Goal: Information Seeking & Learning: Learn about a topic

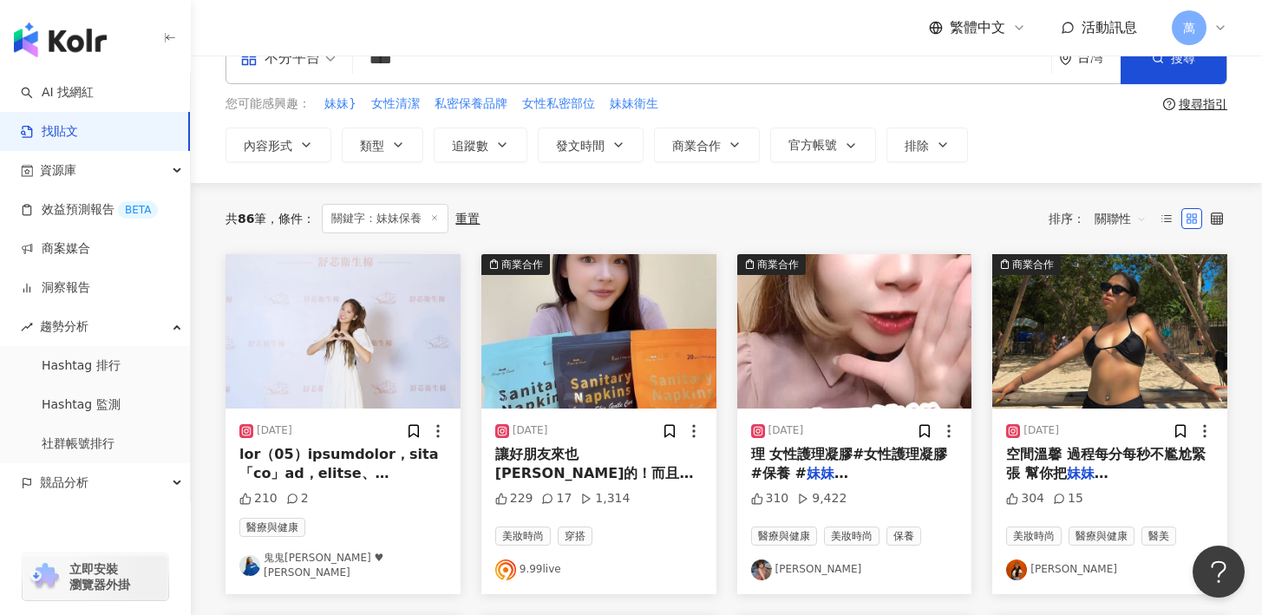
click at [1119, 466] on mark "妹妹[PERSON_NAME]" at bounding box center [1070, 483] width 129 height 36
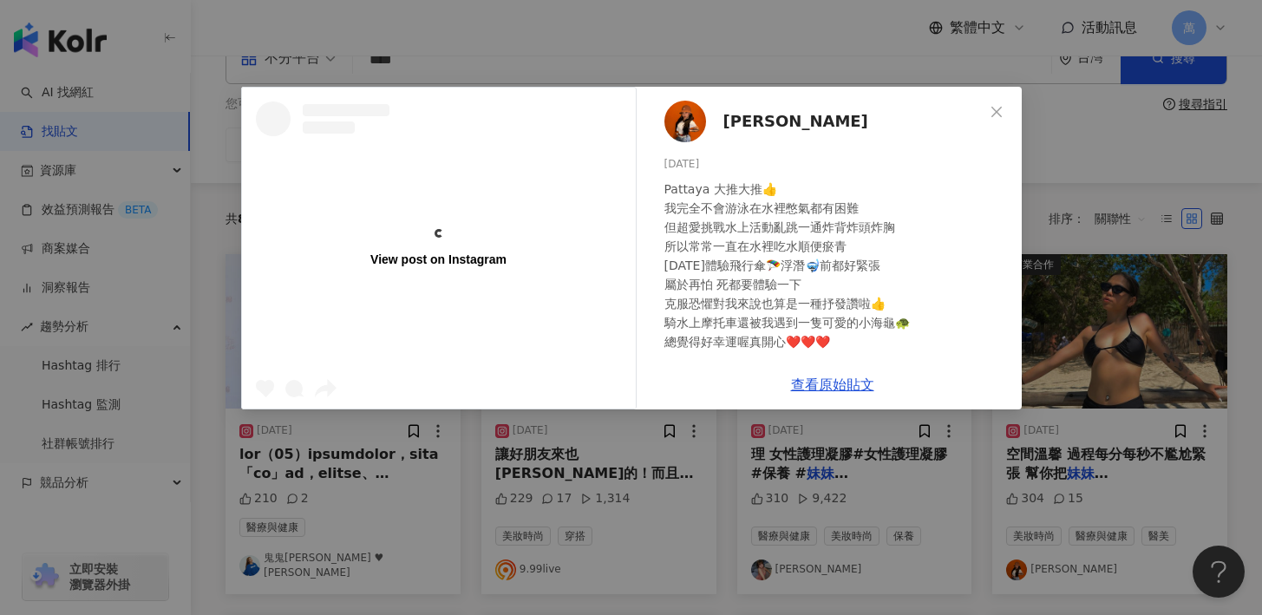
click at [740, 125] on span "[PERSON_NAME]" at bounding box center [795, 121] width 145 height 24
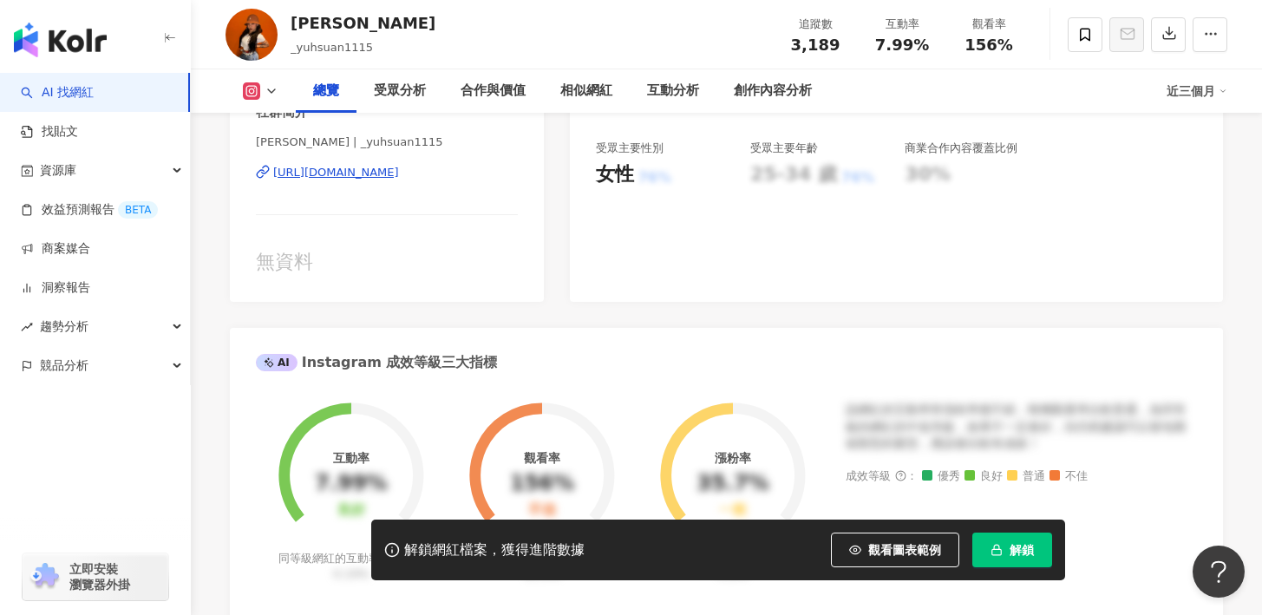
click at [399, 176] on div "https://www.instagram.com/_yuhsuan1115/" at bounding box center [336, 173] width 126 height 16
